Goal: Navigation & Orientation: Find specific page/section

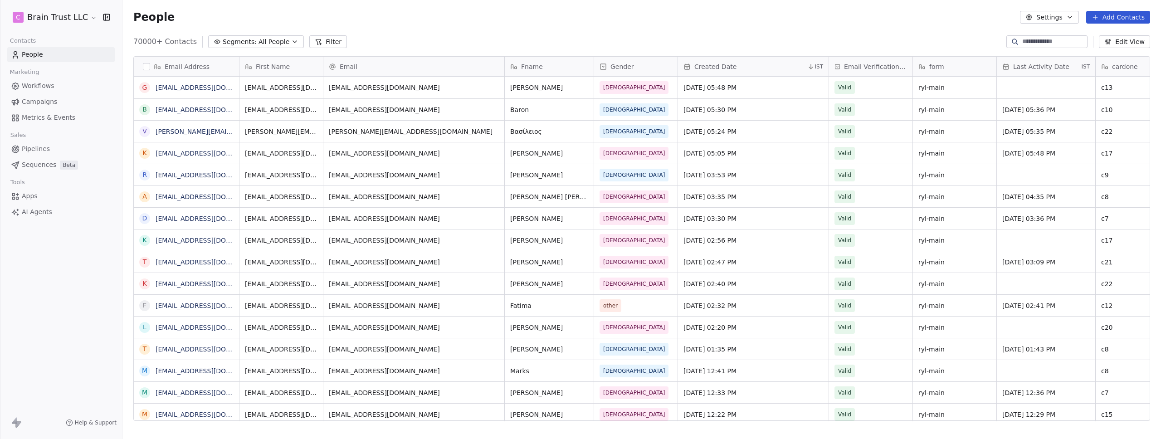
scroll to position [380, 1032]
click at [467, 42] on div "70000+ Contacts Segments: All People Filter Edit View" at bounding box center [641, 41] width 1038 height 15
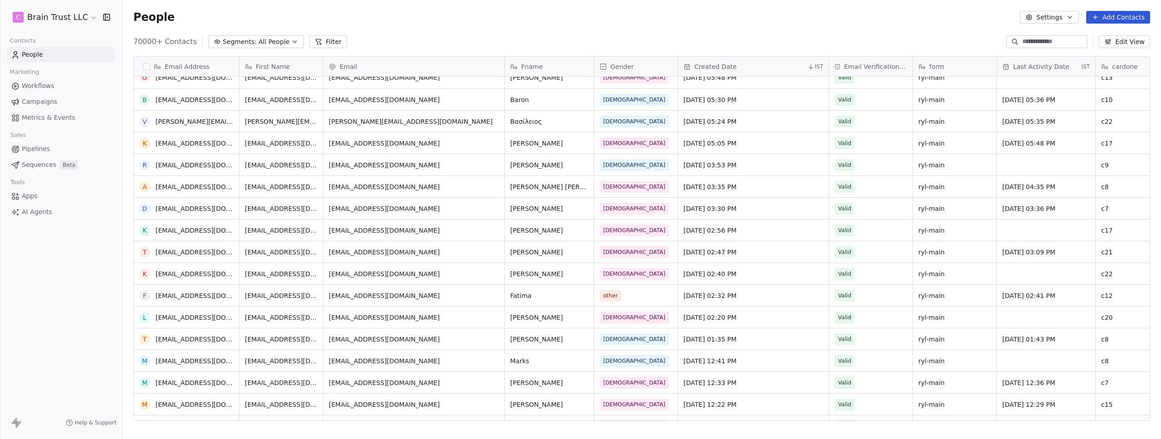
scroll to position [0, 0]
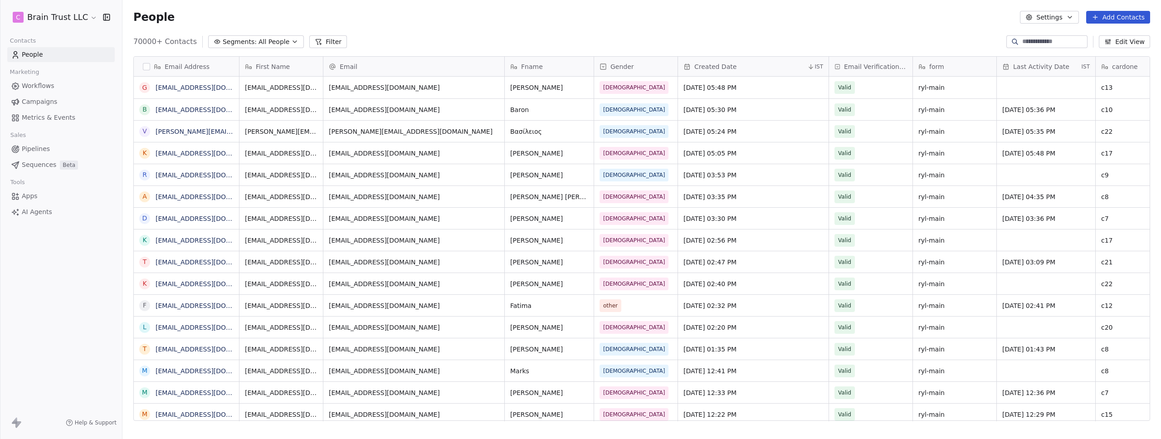
click at [41, 116] on span "Metrics & Events" at bounding box center [49, 118] width 54 height 10
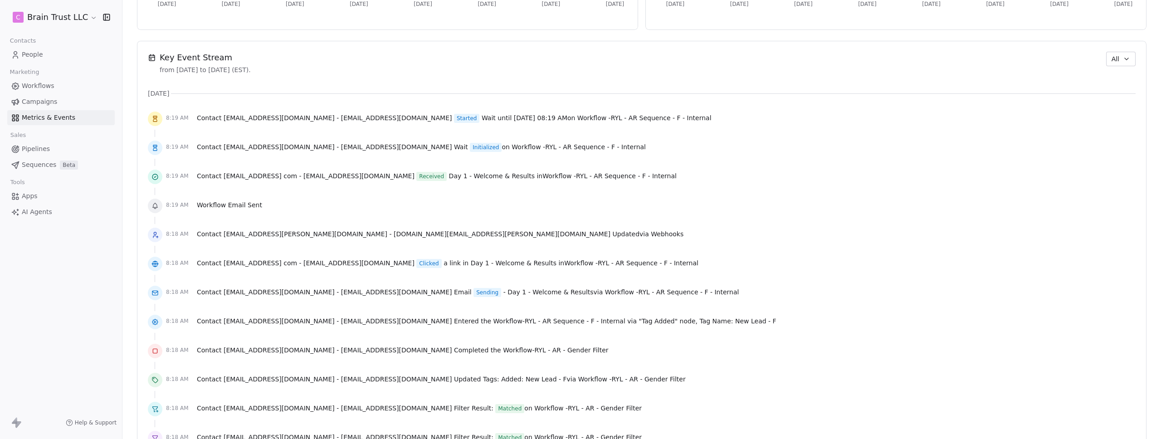
scroll to position [601, 0]
click at [1123, 62] on icon "button" at bounding box center [1126, 59] width 7 height 7
click at [1108, 99] on div "Workflow" at bounding box center [1126, 95] width 58 height 15
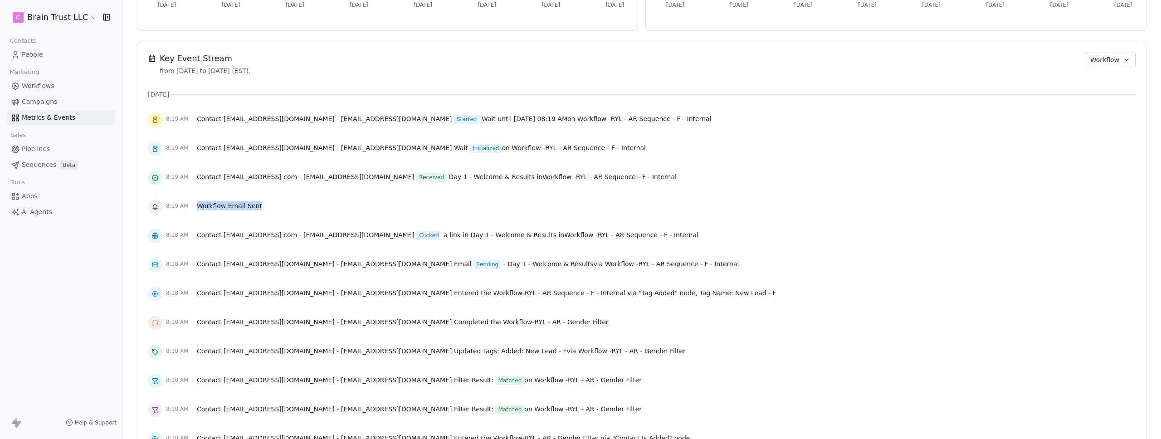
drag, startPoint x: 263, startPoint y: 206, endPoint x: 198, endPoint y: 205, distance: 64.9
click at [198, 205] on div "8:19 AM Workflow Email Sent" at bounding box center [642, 207] width 988 height 20
copy span "Workflow Email Sent"
click at [347, 170] on div "8:19 AM Contact getit4576@gmail com - getit4576@gmail.com Received Day 1 - Welc…" at bounding box center [642, 178] width 988 height 20
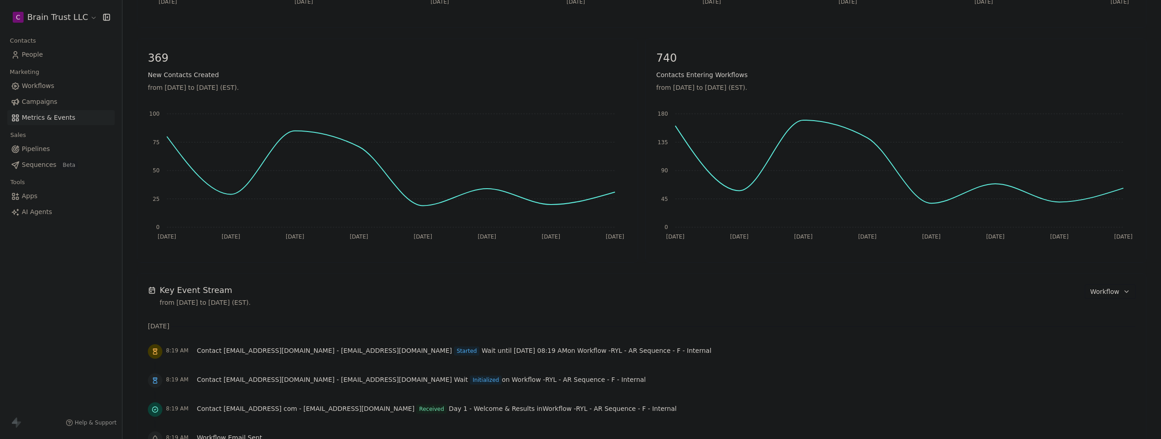
click at [830, 184] on icon "Oct 3 Oct 4 Oct 5 Oct 6 Oct 7 Oct 8 Oct 9 Oct 10 0 45 90 135 180" at bounding box center [890, 177] width 484 height 145
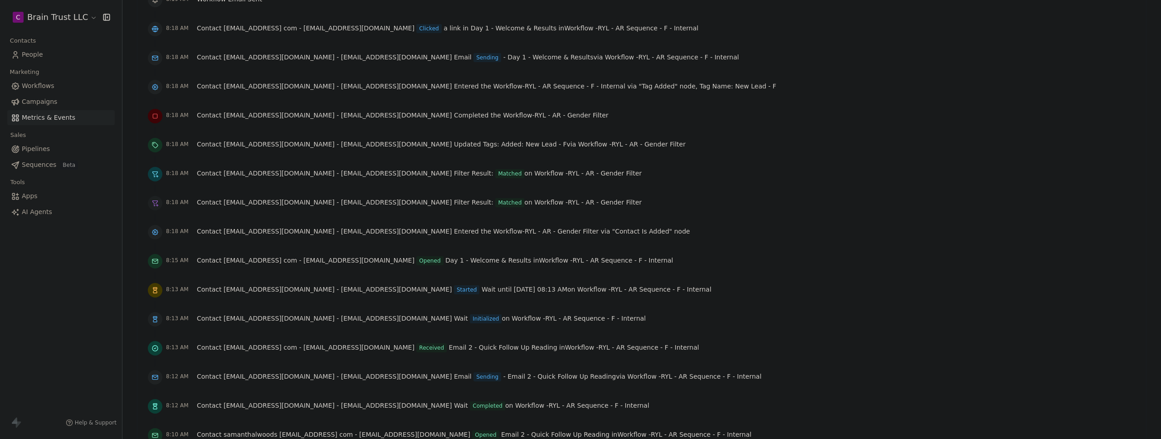
scroll to position [810, 0]
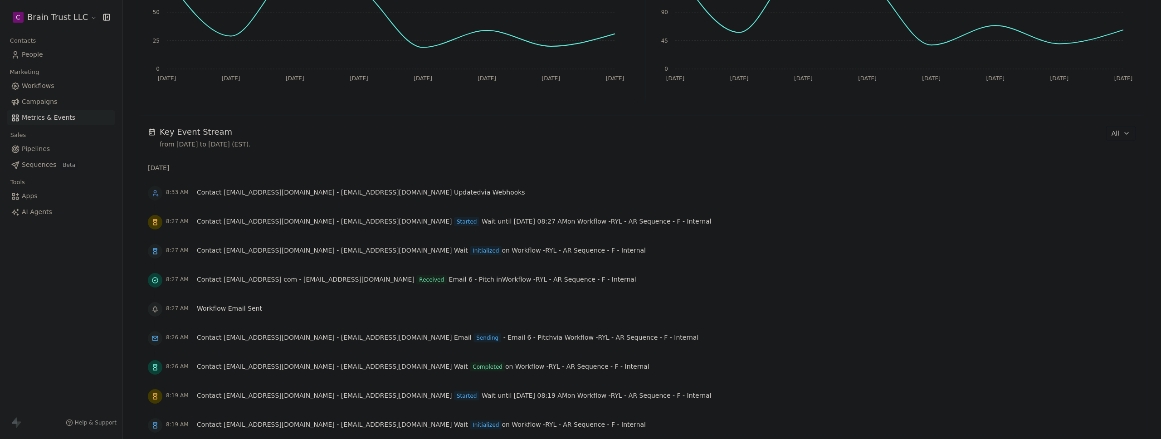
scroll to position [527, 0]
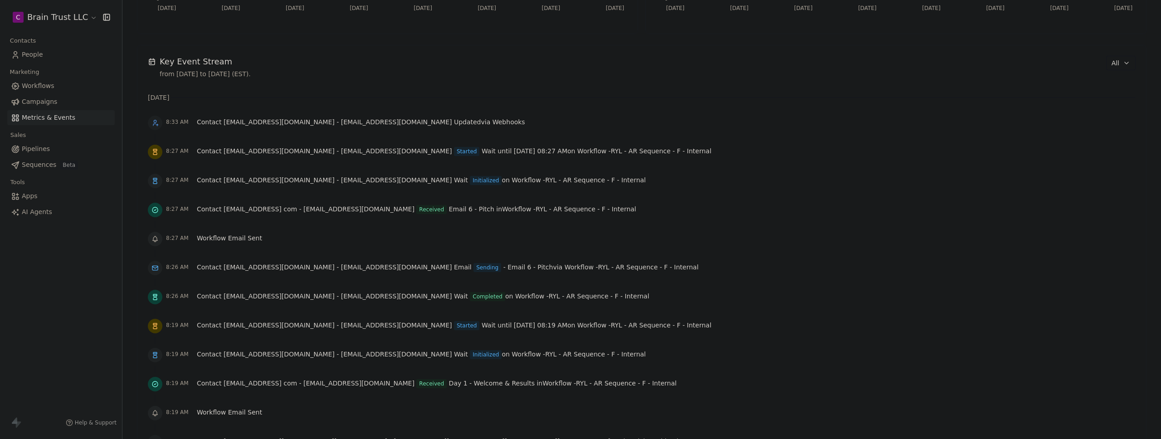
scroll to position [599, 0]
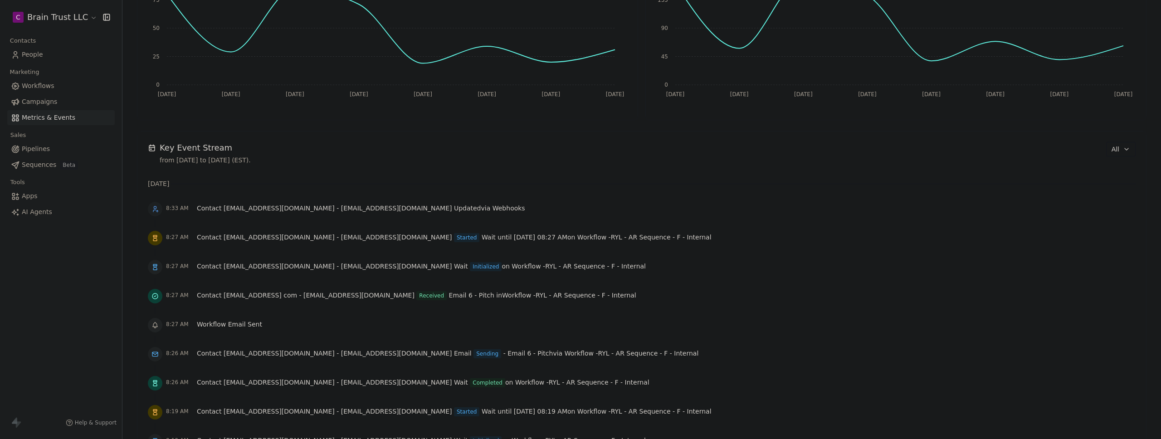
scroll to position [514, 0]
click at [635, 161] on div "Key Event Stream from Oct 3rd 2025 to Oct 10th 2025 (EST). All" at bounding box center [642, 151] width 988 height 23
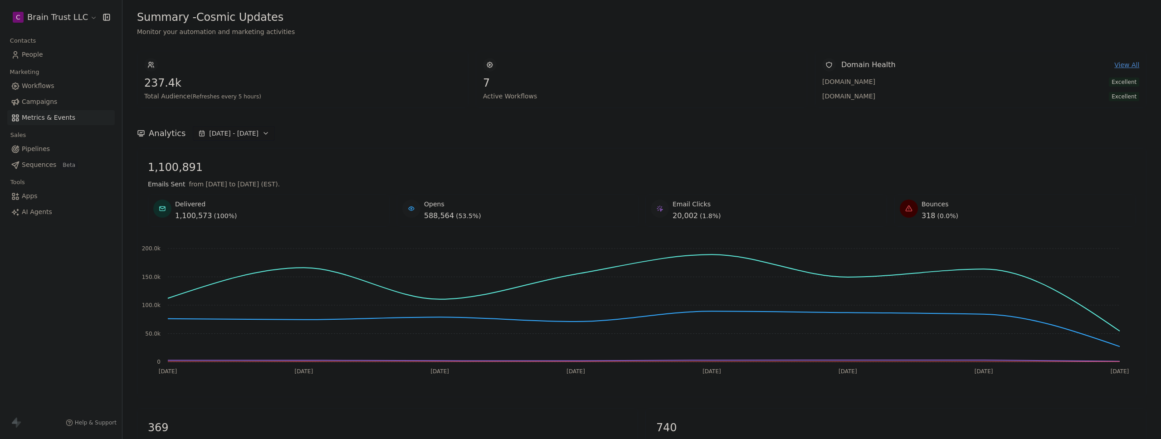
click at [59, 13] on html "C Brain Trust LLC Contacts People Marketing Workflows Campaigns Metrics & Event…" at bounding box center [580, 219] width 1161 height 439
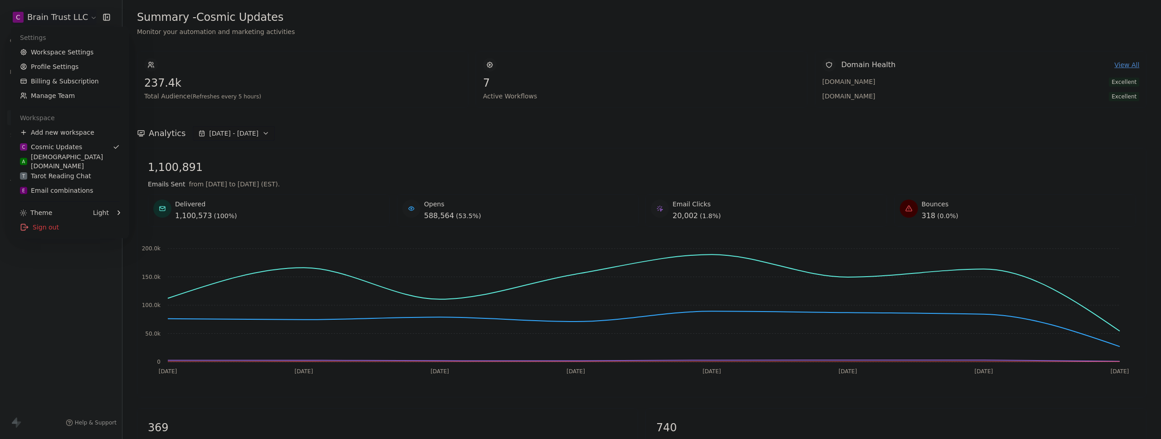
click at [59, 13] on html "C Brain Trust LLC Contacts People Marketing Workflows Campaigns Metrics & Event…" at bounding box center [580, 219] width 1161 height 439
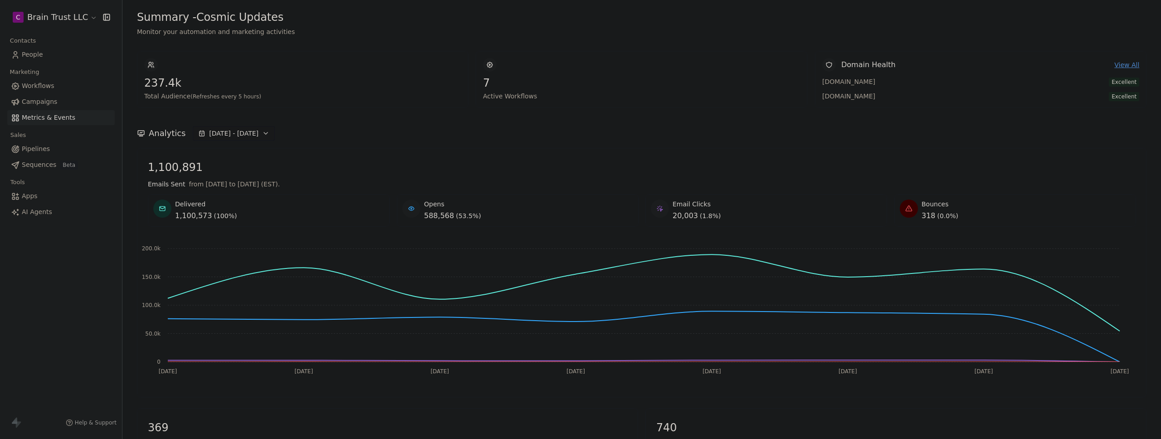
click at [50, 11] on html "C Brain Trust LLC Contacts People Marketing Workflows Campaigns Metrics & Event…" at bounding box center [580, 219] width 1161 height 439
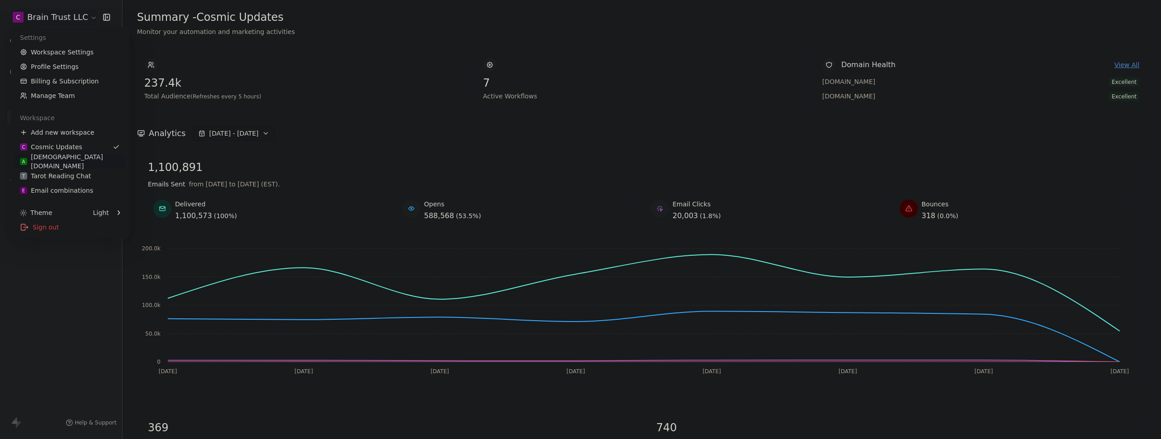
click at [65, 164] on div "A Apostles.App" at bounding box center [70, 161] width 100 height 18
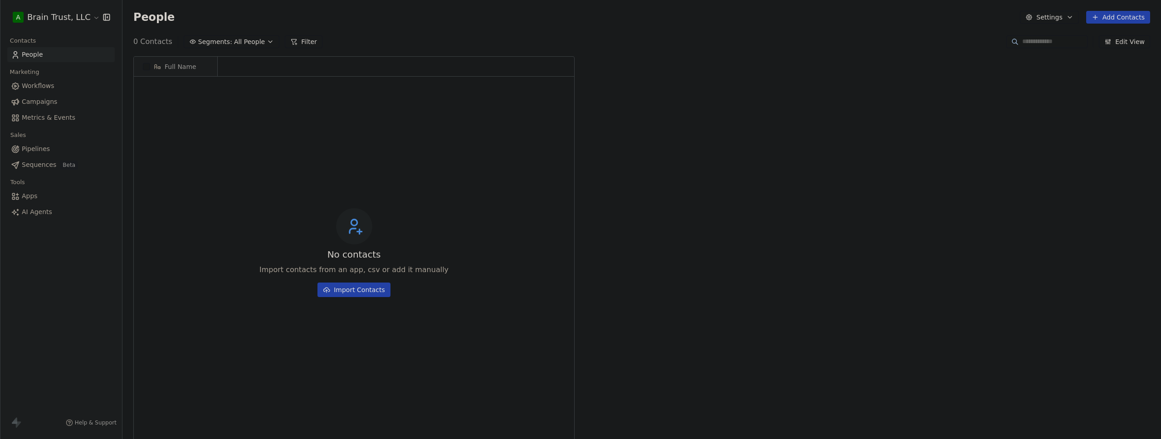
scroll to position [380, 1032]
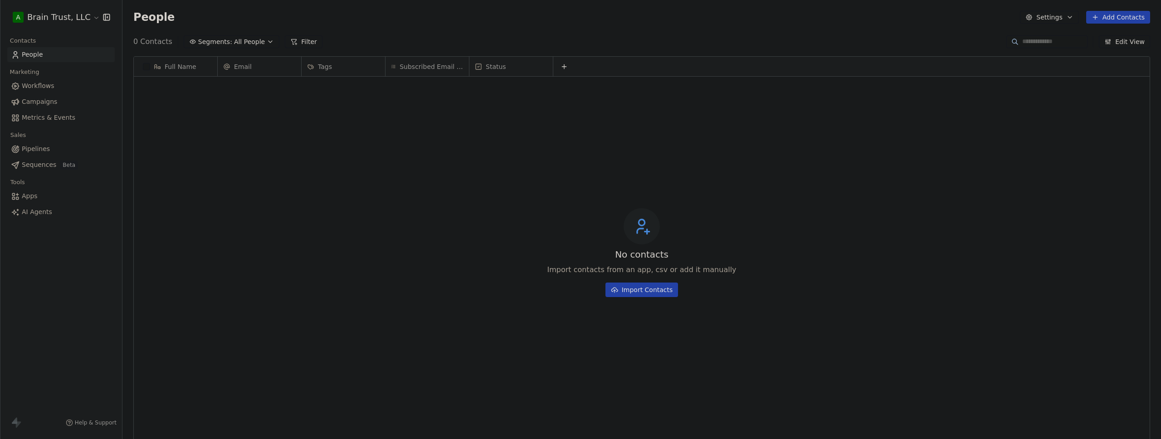
click at [33, 122] on span "Metrics & Events" at bounding box center [49, 118] width 54 height 10
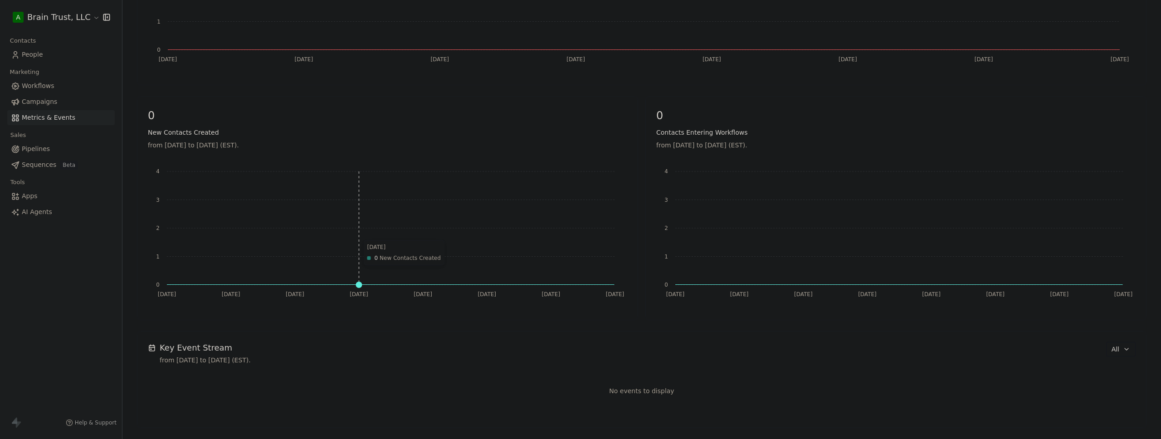
scroll to position [222, 0]
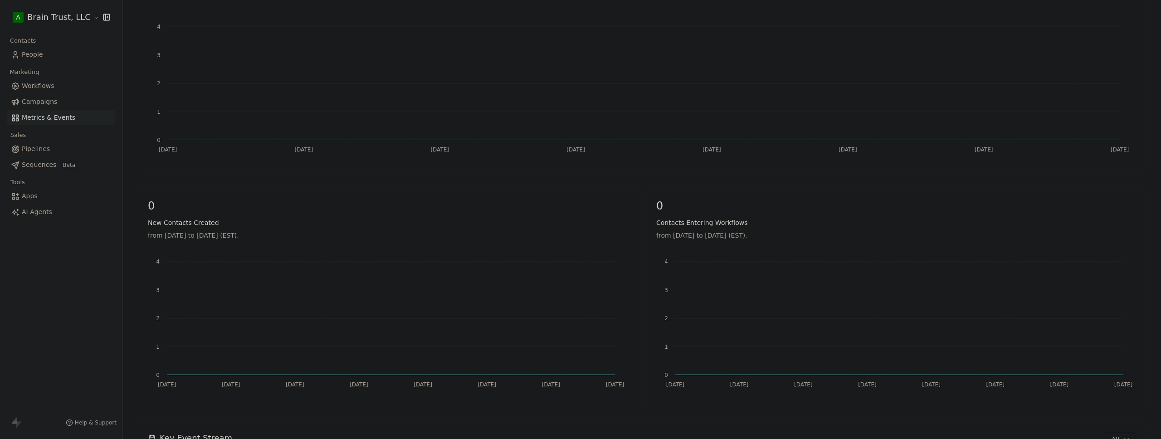
click at [62, 19] on html "A Brain Trust, LLC Contacts People Marketing Workflows Campaigns Metrics & Even…" at bounding box center [580, 219] width 1161 height 439
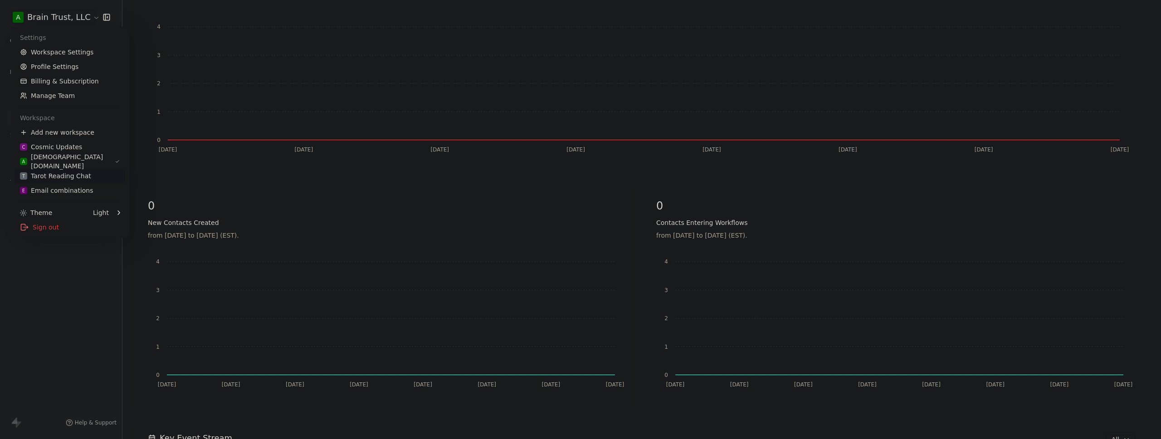
click at [60, 173] on div "T Tarot Reading Chat" at bounding box center [55, 175] width 71 height 9
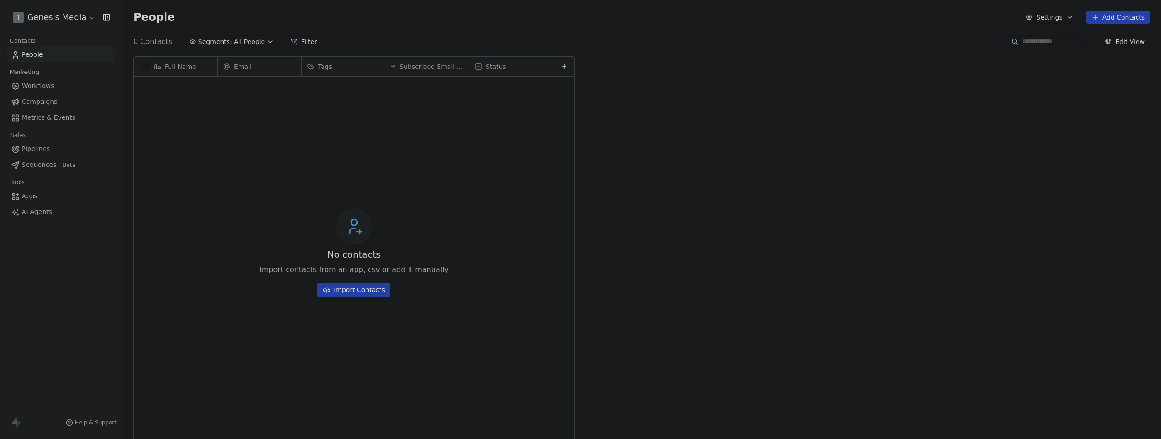
scroll to position [380, 1032]
click at [67, 123] on link "Metrics & Events" at bounding box center [60, 117] width 107 height 15
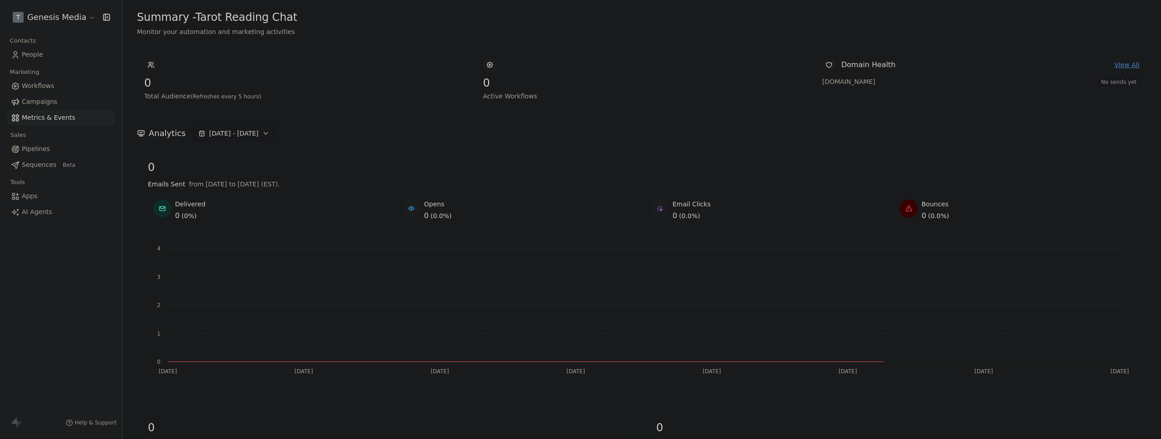
click at [61, 23] on html "T Genesis Media Contacts People Marketing Workflows Campaigns Metrics & Events …" at bounding box center [580, 219] width 1161 height 439
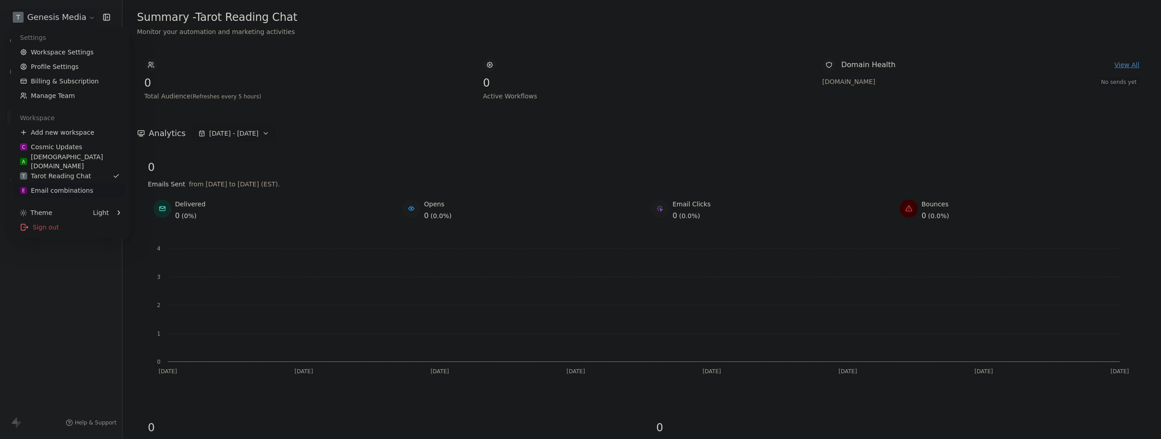
click at [65, 185] on link "E Email combinations" at bounding box center [70, 190] width 111 height 15
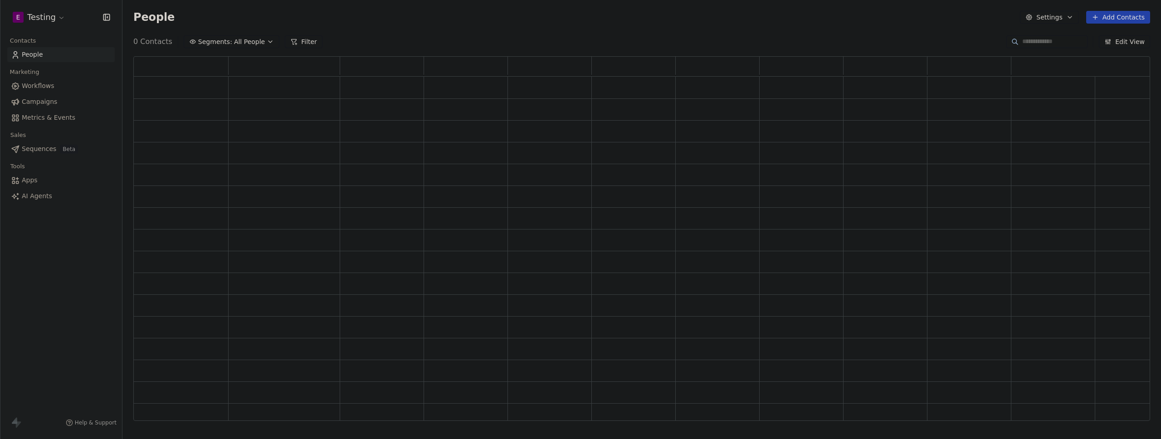
scroll to position [358, 1010]
click at [53, 119] on span "Metrics & Events" at bounding box center [49, 118] width 54 height 10
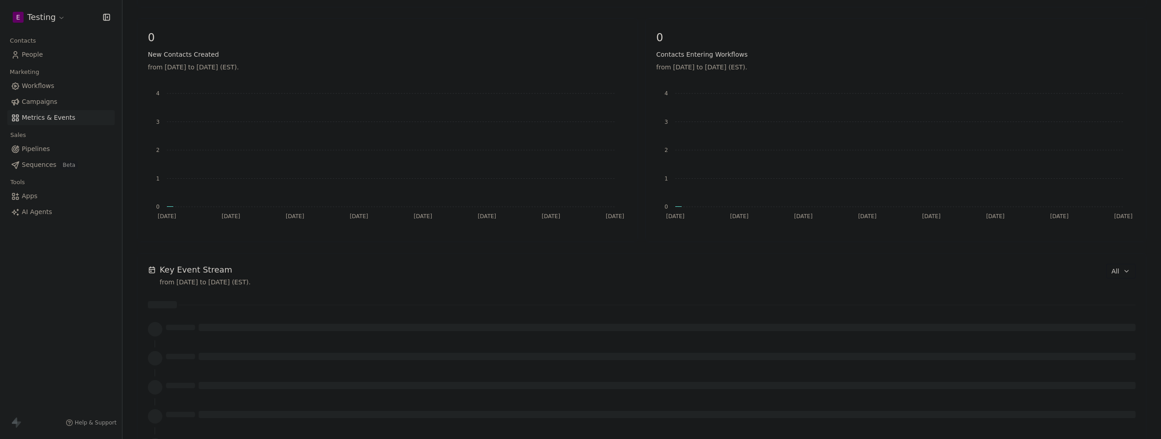
scroll to position [312, 0]
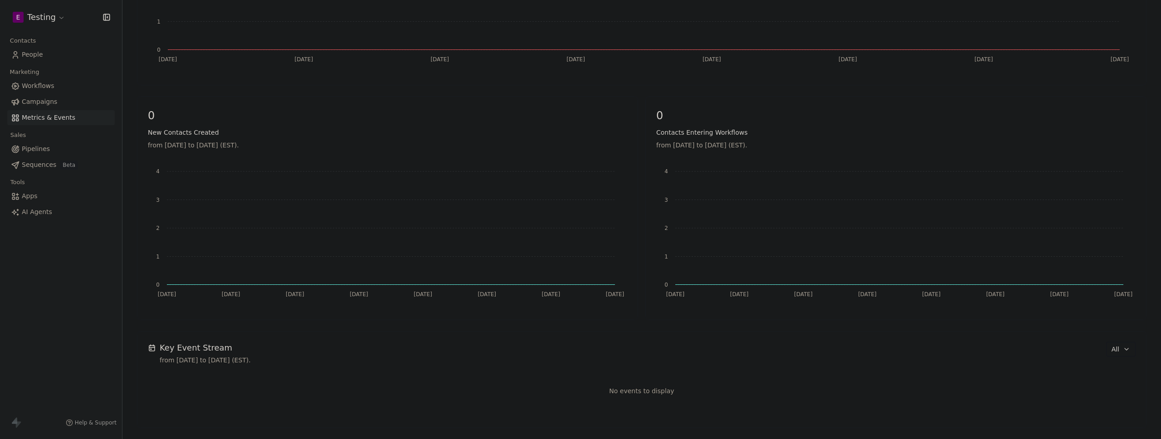
click at [46, 19] on html "E Testing Contacts People Marketing Workflows Campaigns Metrics & Events Sales …" at bounding box center [580, 219] width 1161 height 439
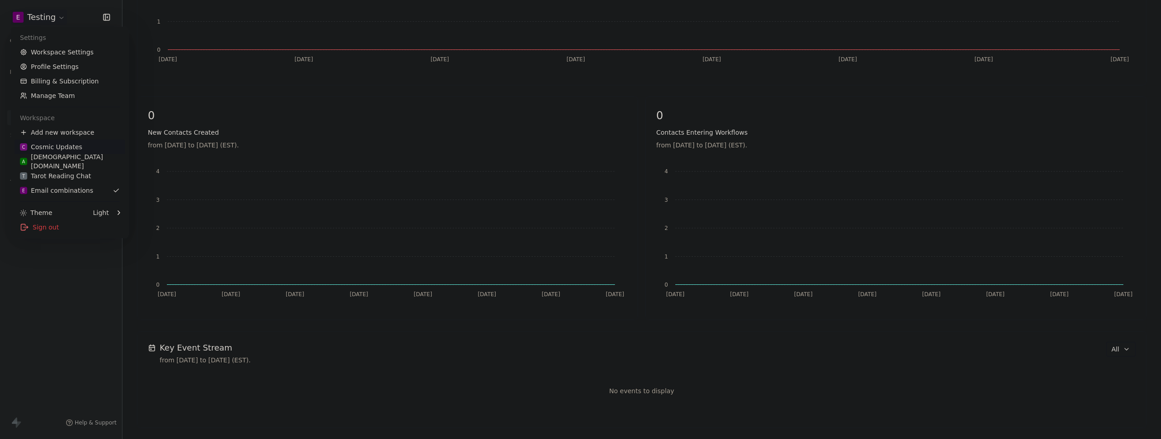
click at [39, 143] on div "C Cosmic Updates" at bounding box center [51, 146] width 62 height 9
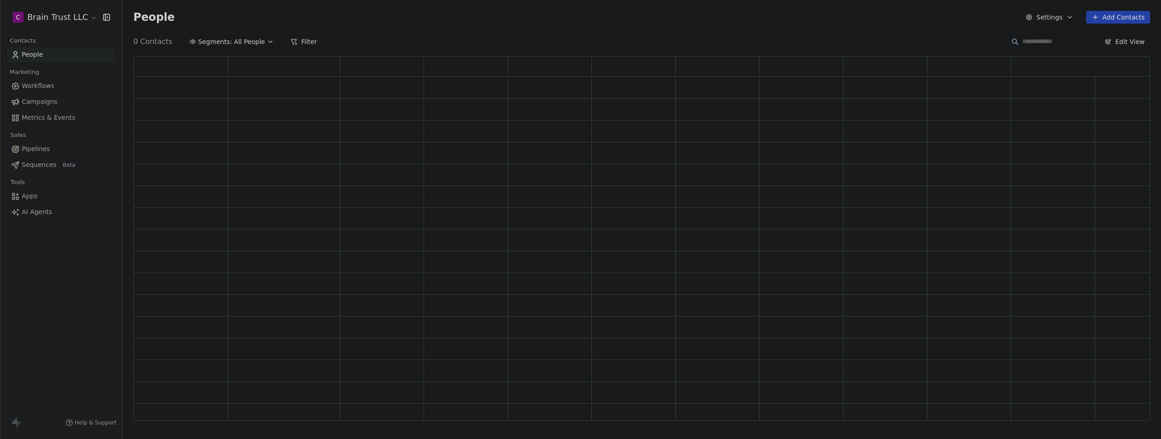
scroll to position [358, 1010]
click at [24, 121] on span "Metrics & Events" at bounding box center [49, 118] width 54 height 10
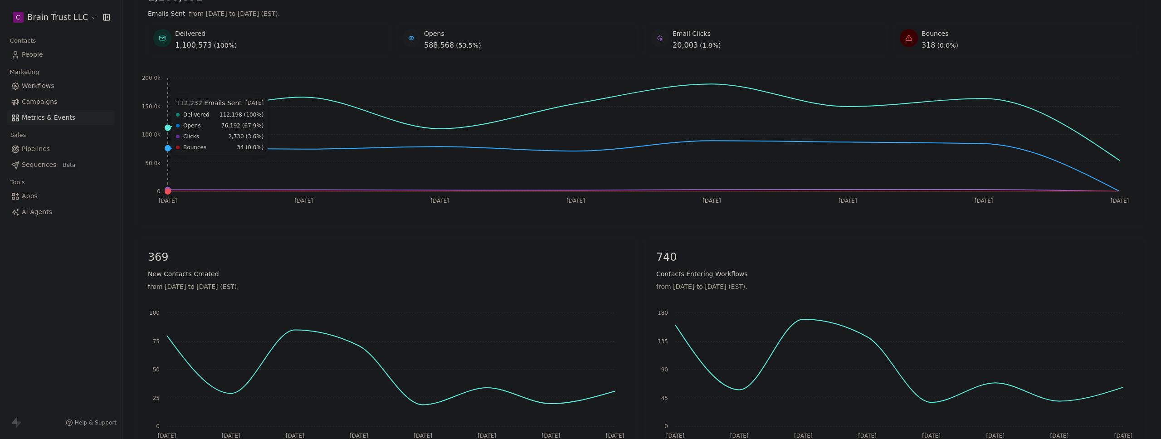
scroll to position [161, 0]
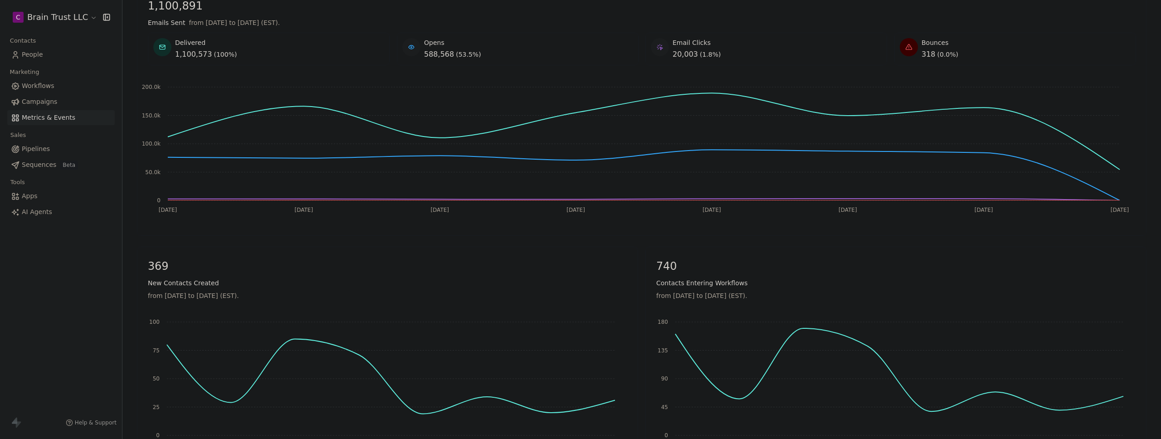
click at [53, 14] on html "C Brain Trust LLC Contacts People Marketing Workflows Campaigns Metrics & Event…" at bounding box center [580, 219] width 1161 height 439
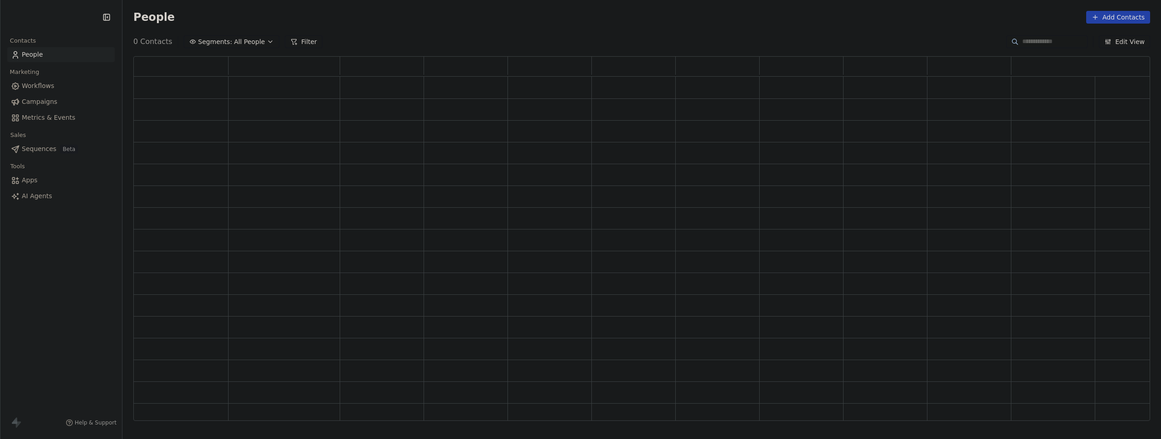
scroll to position [358, 1010]
